Goal: Task Accomplishment & Management: Use online tool/utility

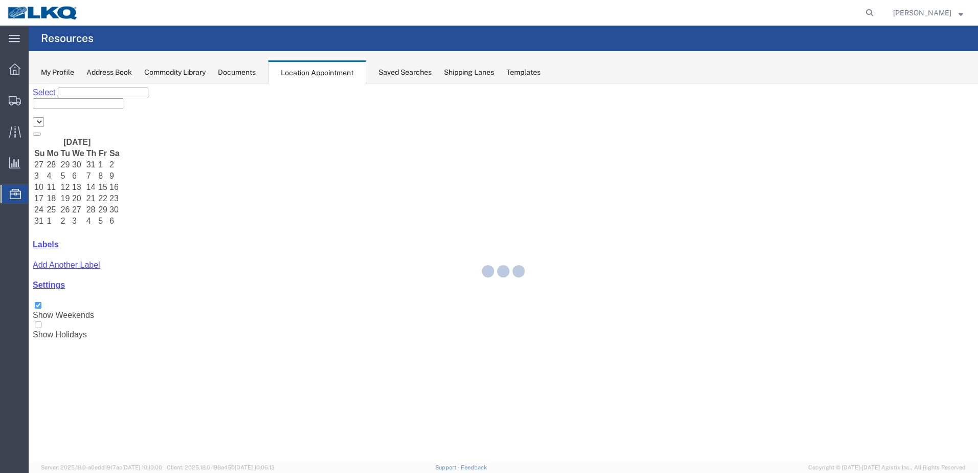
select select "28018"
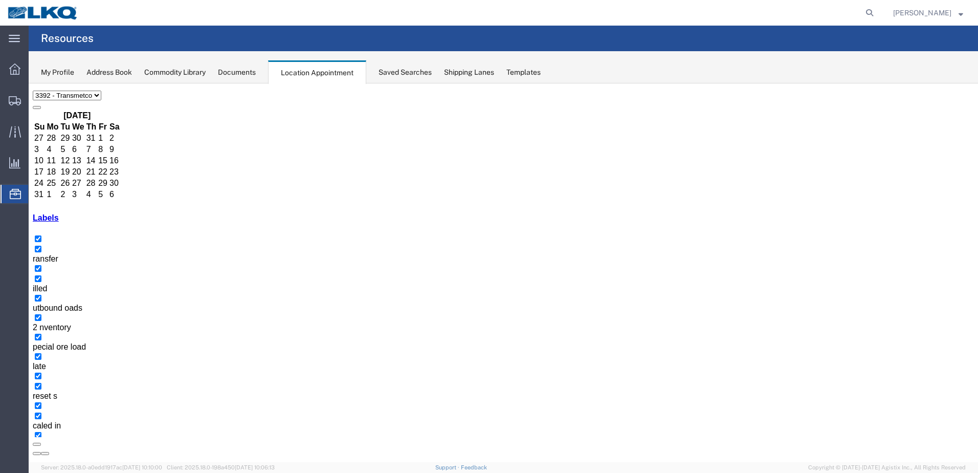
scroll to position [40, 0]
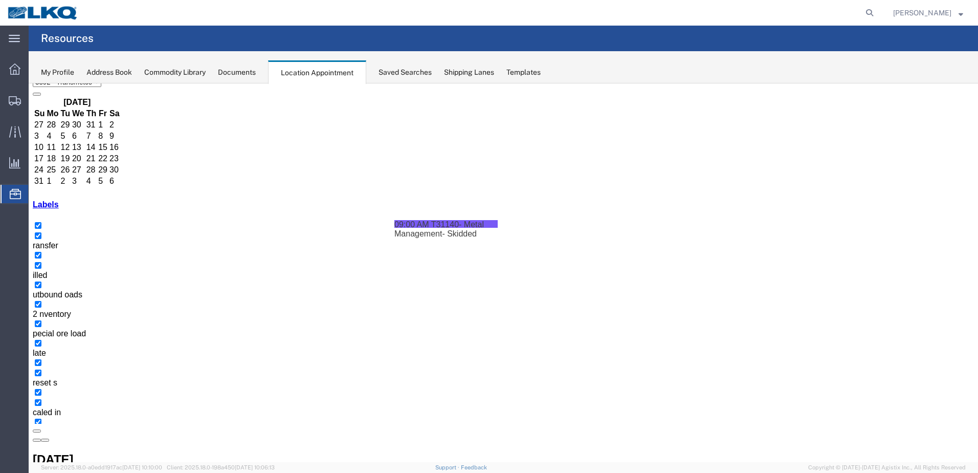
drag, startPoint x: 691, startPoint y: 156, endPoint x: 585, endPoint y: 274, distance: 159.1
